Goal: Task Accomplishment & Management: Use online tool/utility

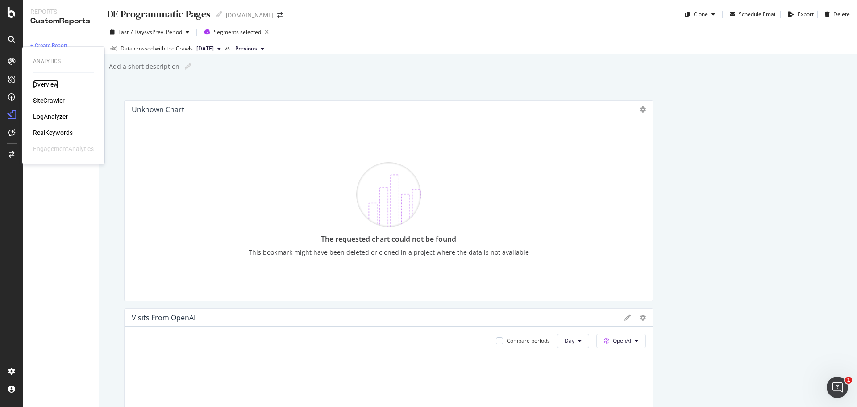
click at [54, 83] on div "Overview" at bounding box center [45, 84] width 25 height 9
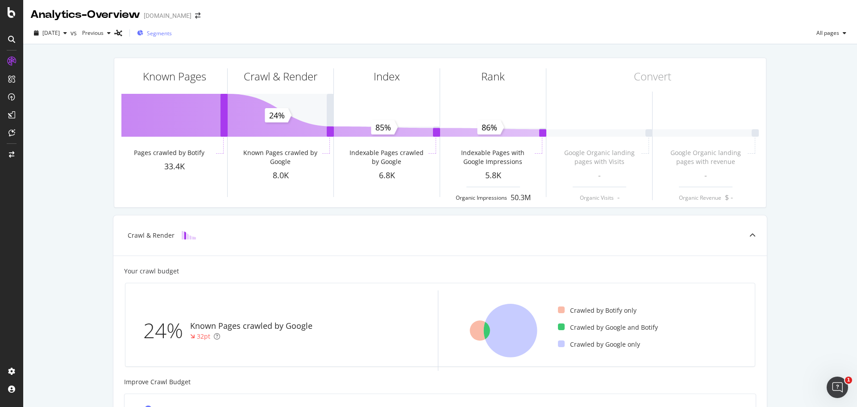
click at [171, 38] on div "Segments" at bounding box center [154, 32] width 35 height 13
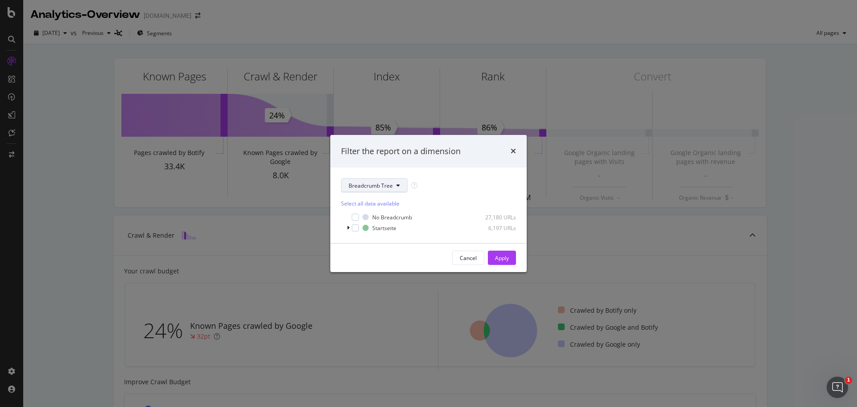
click at [396, 189] on button "Breadcrumb Tree" at bounding box center [374, 185] width 66 height 14
click at [378, 217] on span "pagetype" at bounding box center [378, 217] width 58 height 8
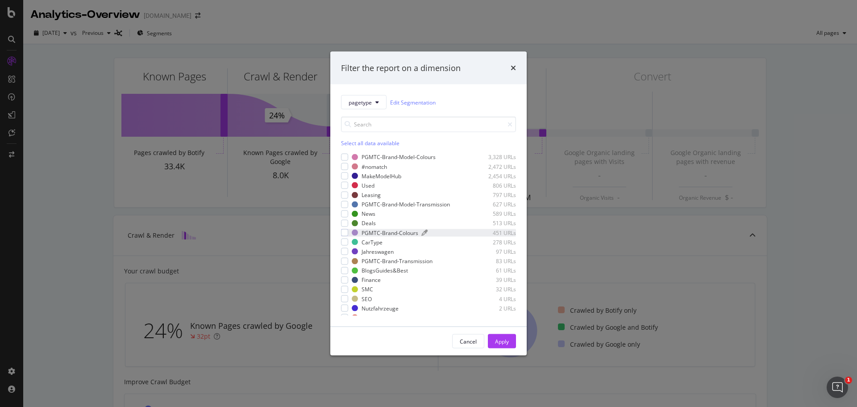
scroll to position [10, 0]
click at [345, 261] on div "modal" at bounding box center [344, 260] width 7 height 7
click at [345, 204] on div "modal" at bounding box center [344, 203] width 7 height 7
click at [503, 342] on div "Apply" at bounding box center [502, 341] width 14 height 8
